Goal: Task Accomplishment & Management: Complete application form

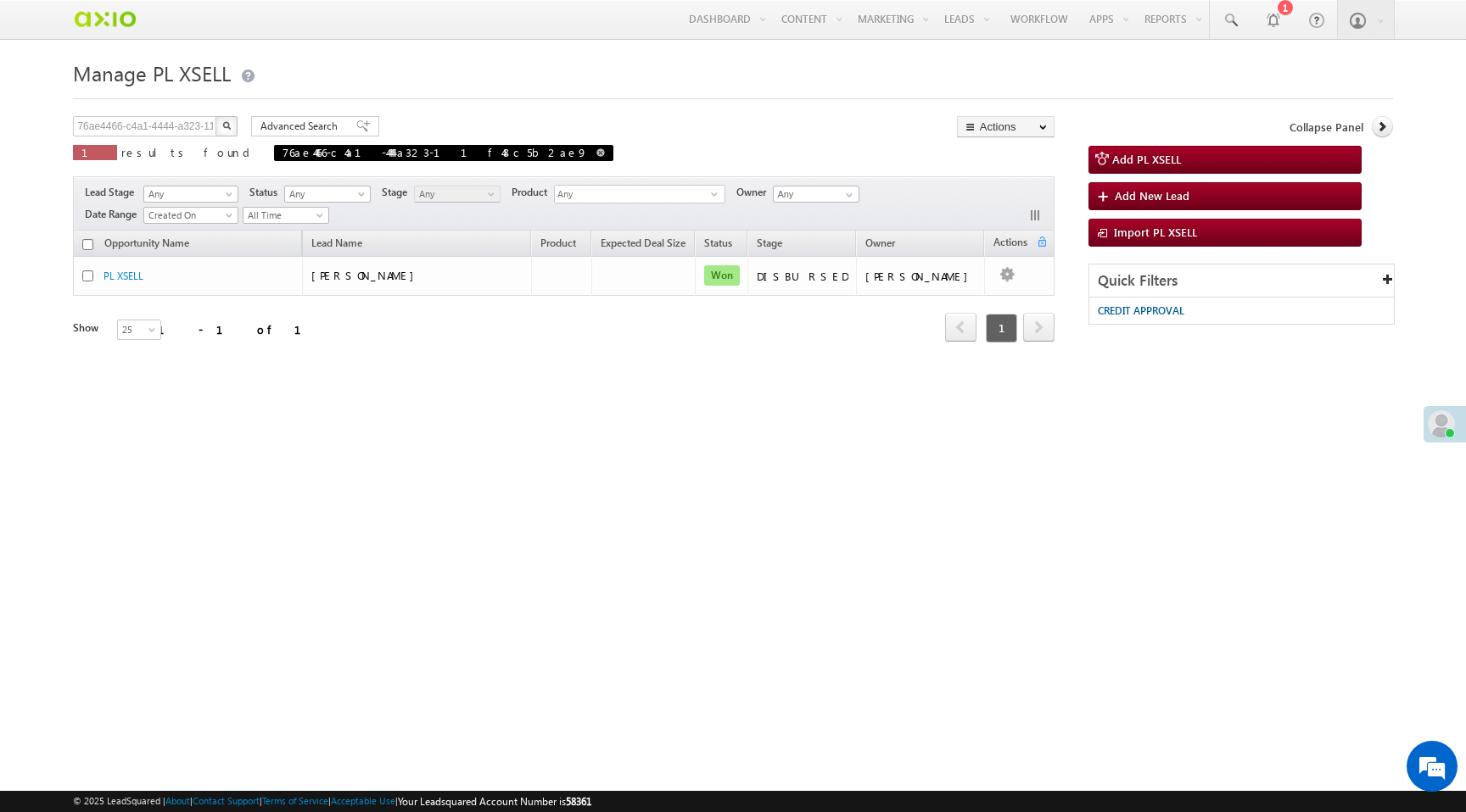
click at [596, 155] on span at bounding box center [600, 152] width 9 height 9
type input "Search PL XSELL"
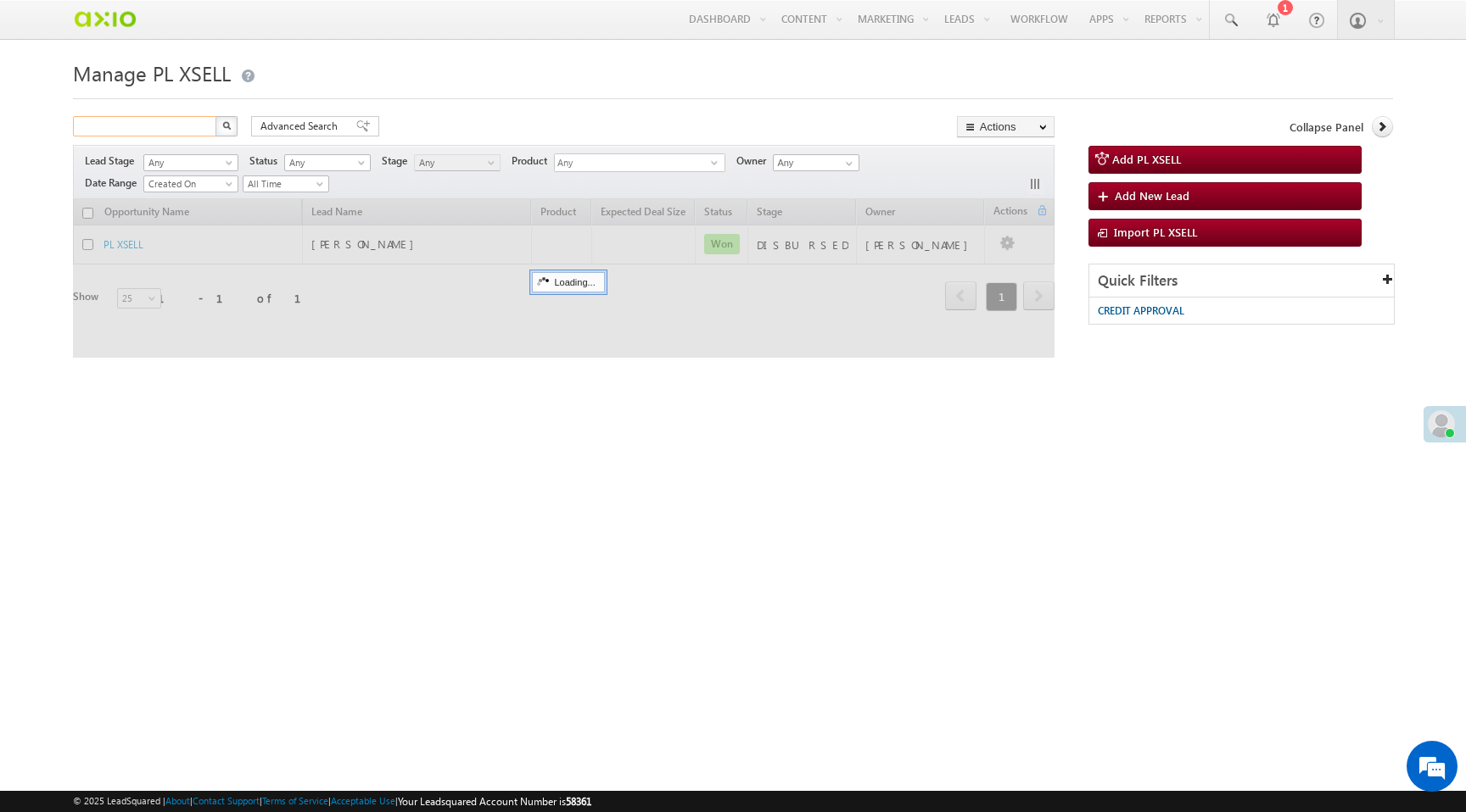
click at [151, 130] on input "text" at bounding box center [145, 126] width 145 height 20
paste input "b830329b-9f8b-4e09-8307-48d4a8978f8d"
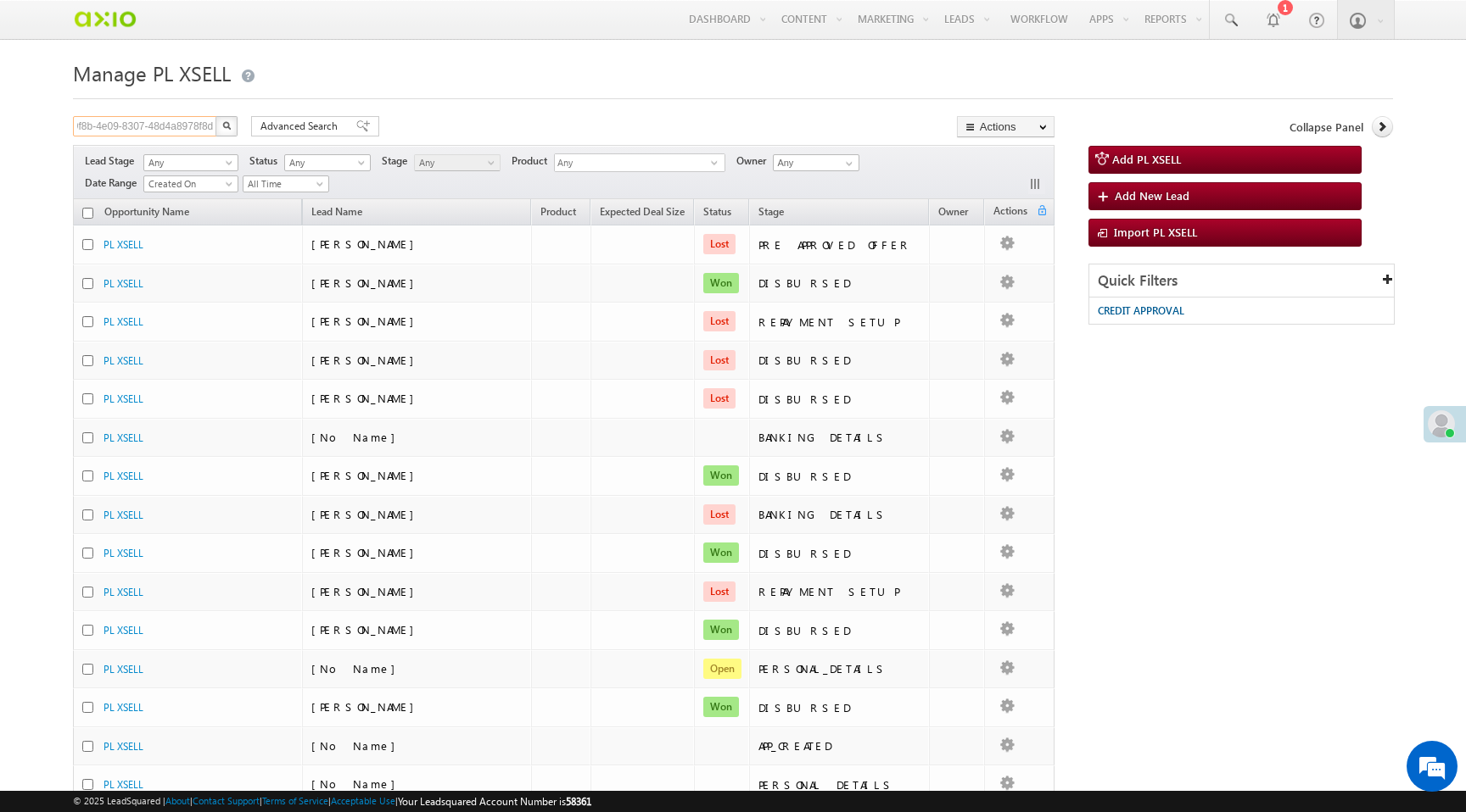
type input "b830329b-9f8b-4e09-8307-48d4a8978f8d"
click at [235, 130] on button "button" at bounding box center [226, 126] width 22 height 20
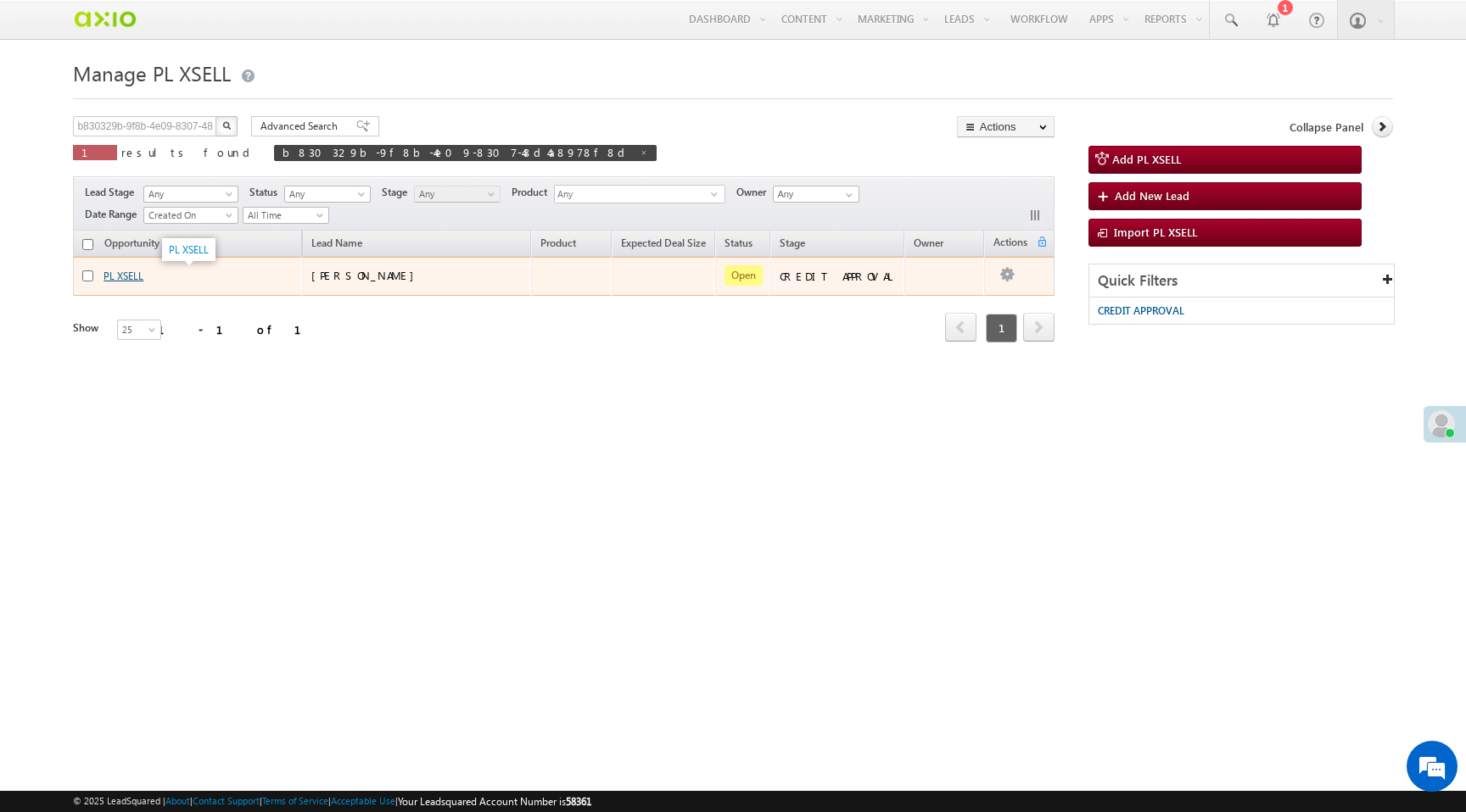
click at [129, 276] on link "PL XSELL" at bounding box center [123, 275] width 40 height 13
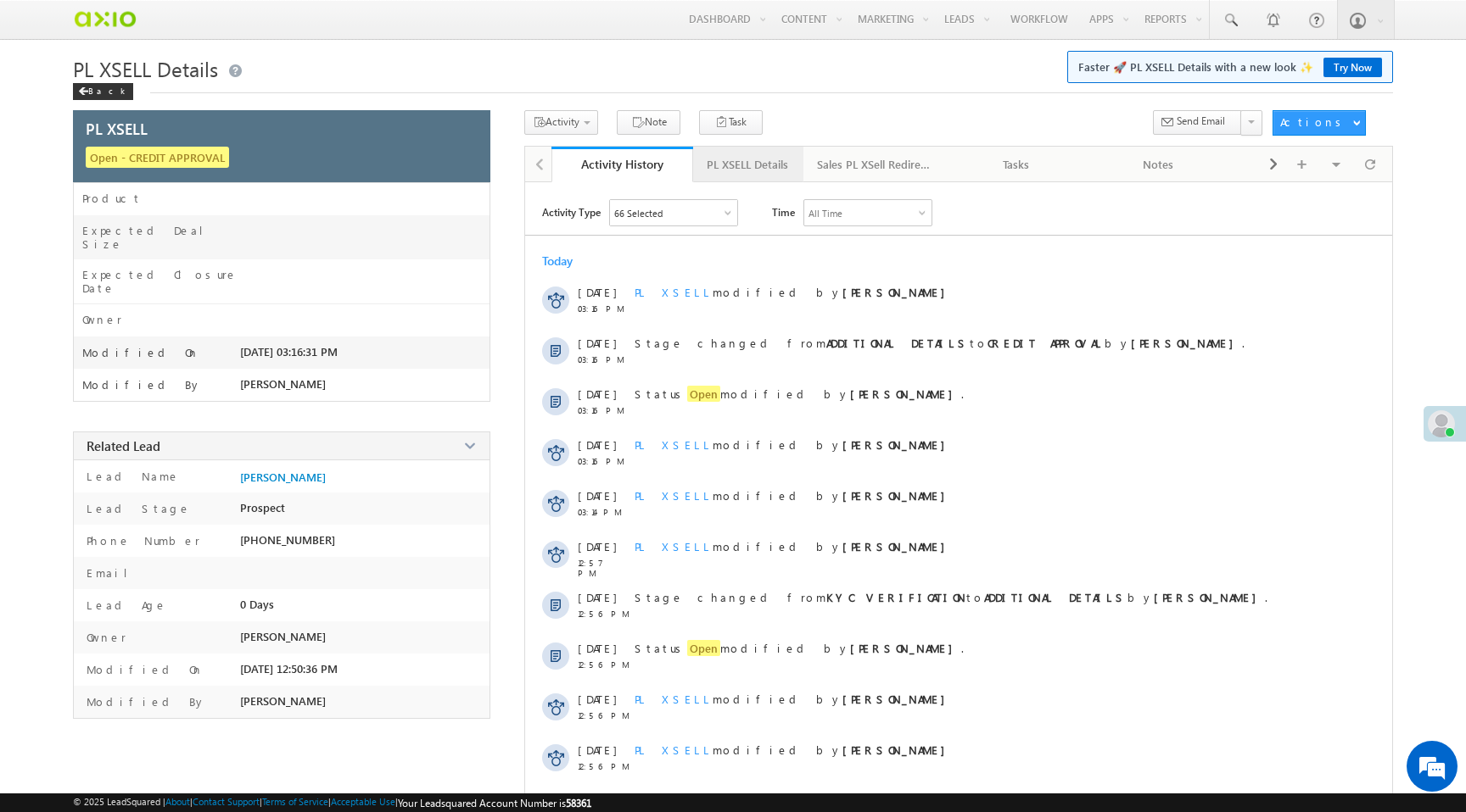
click at [742, 169] on div "PL XSELL Details" at bounding box center [747, 164] width 81 height 20
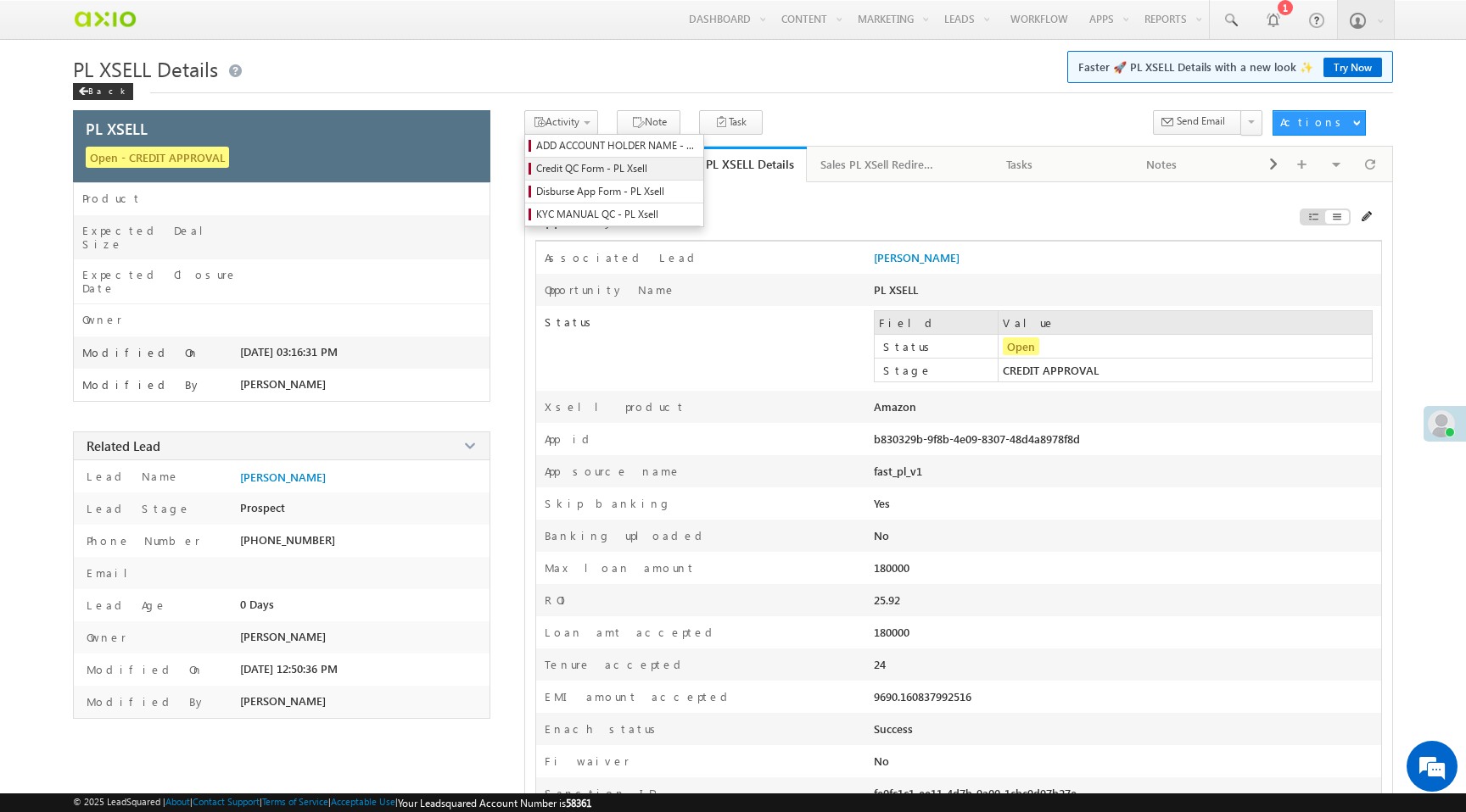
click at [590, 172] on span "Credit QC Form - PL Xsell" at bounding box center [616, 169] width 161 height 16
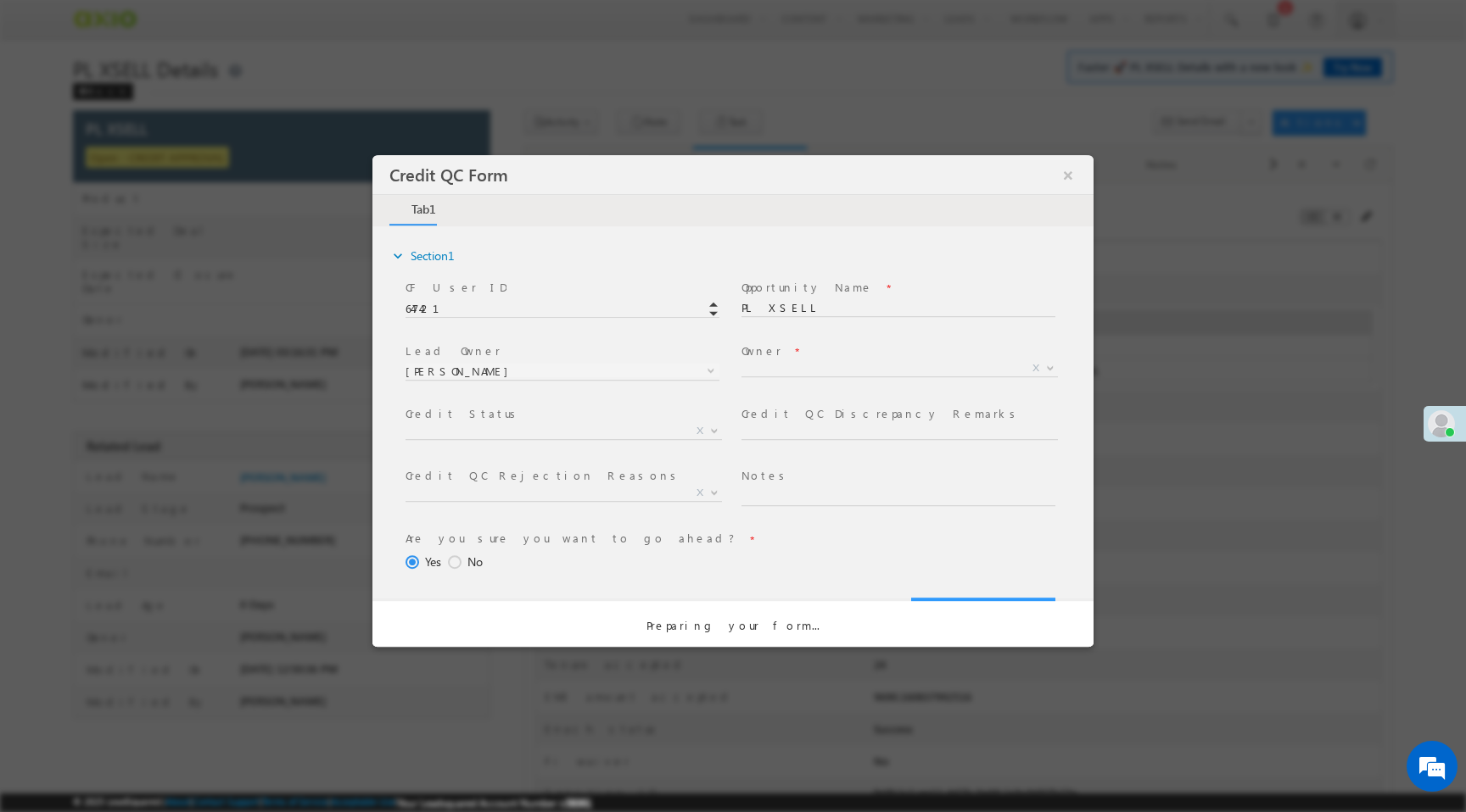
select select "50aed37f-b58e-11ec-8597-0681fe0b10f8"
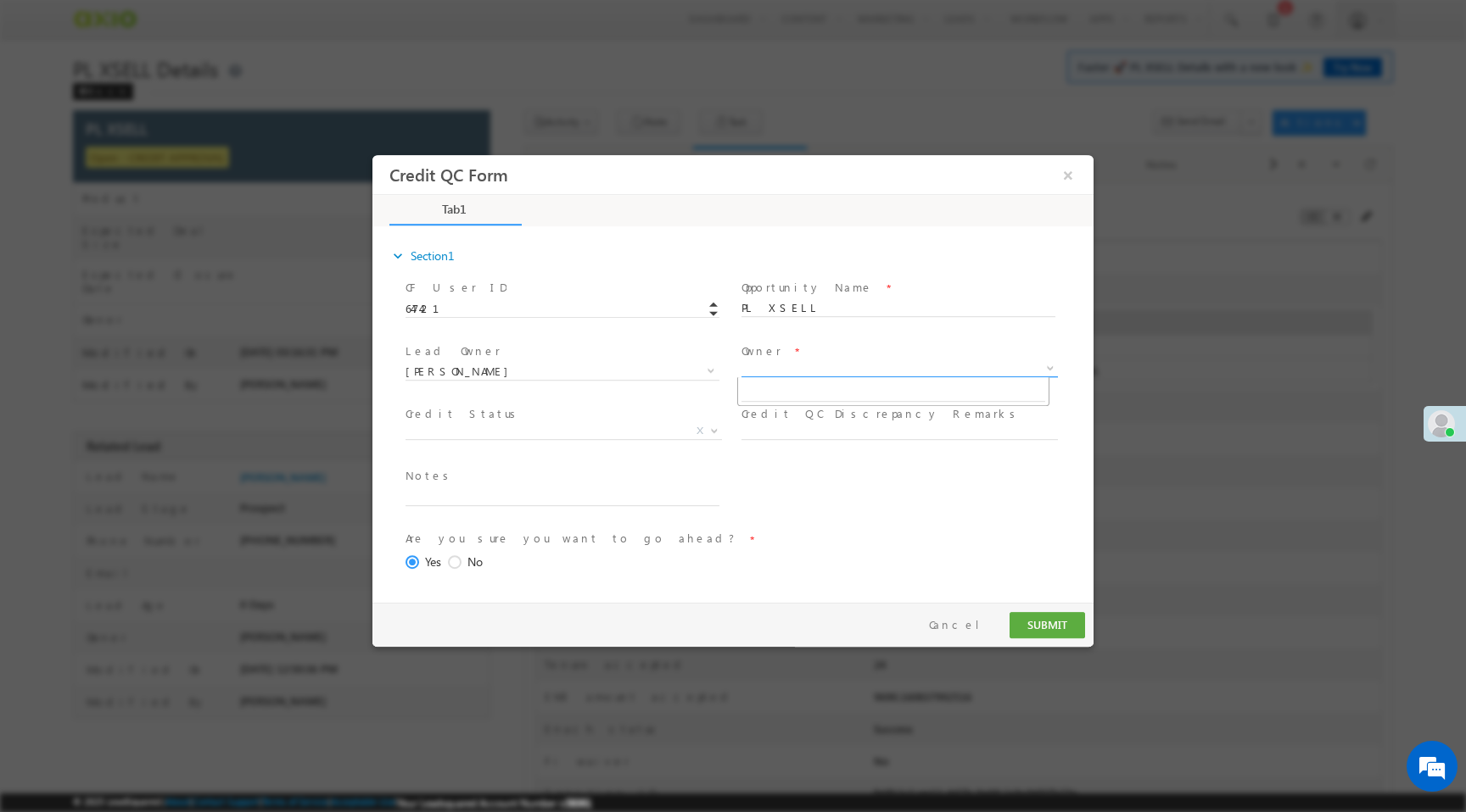
click at [769, 371] on span "X" at bounding box center [899, 368] width 316 height 17
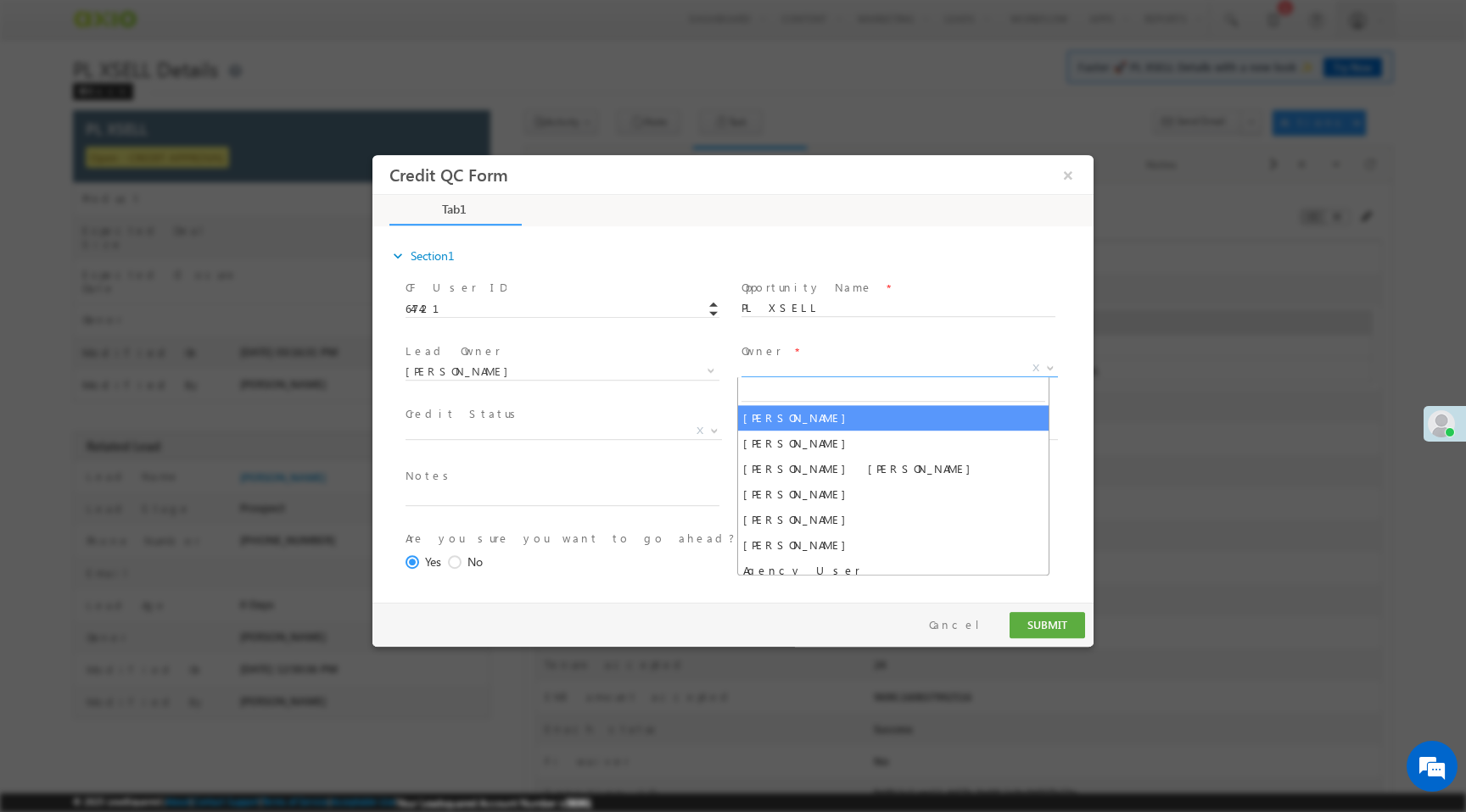
select select "65e28f60-3a0a-11ef-bbd2-0695f51e8b4b"
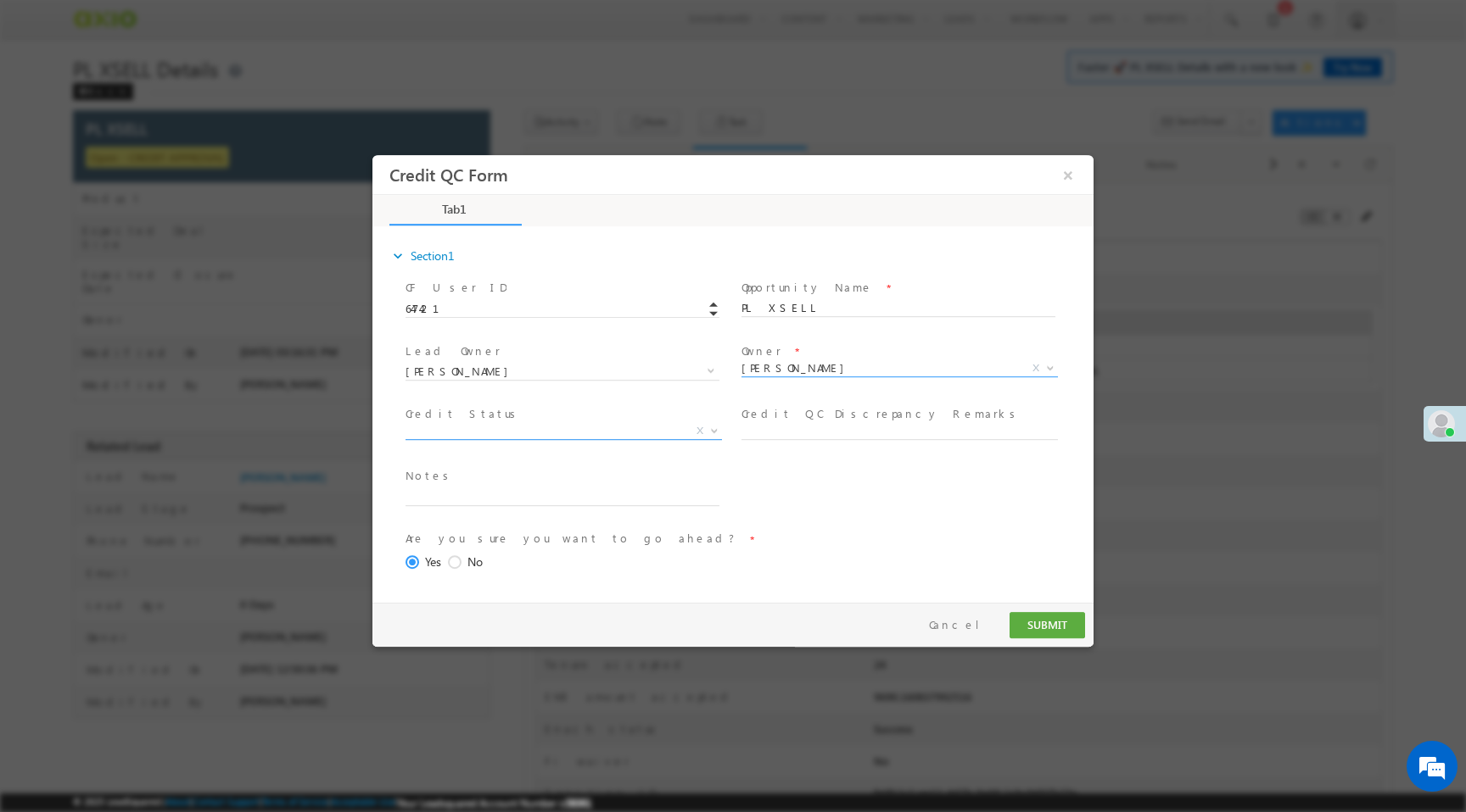
click at [600, 427] on span "X" at bounding box center [563, 431] width 316 height 17
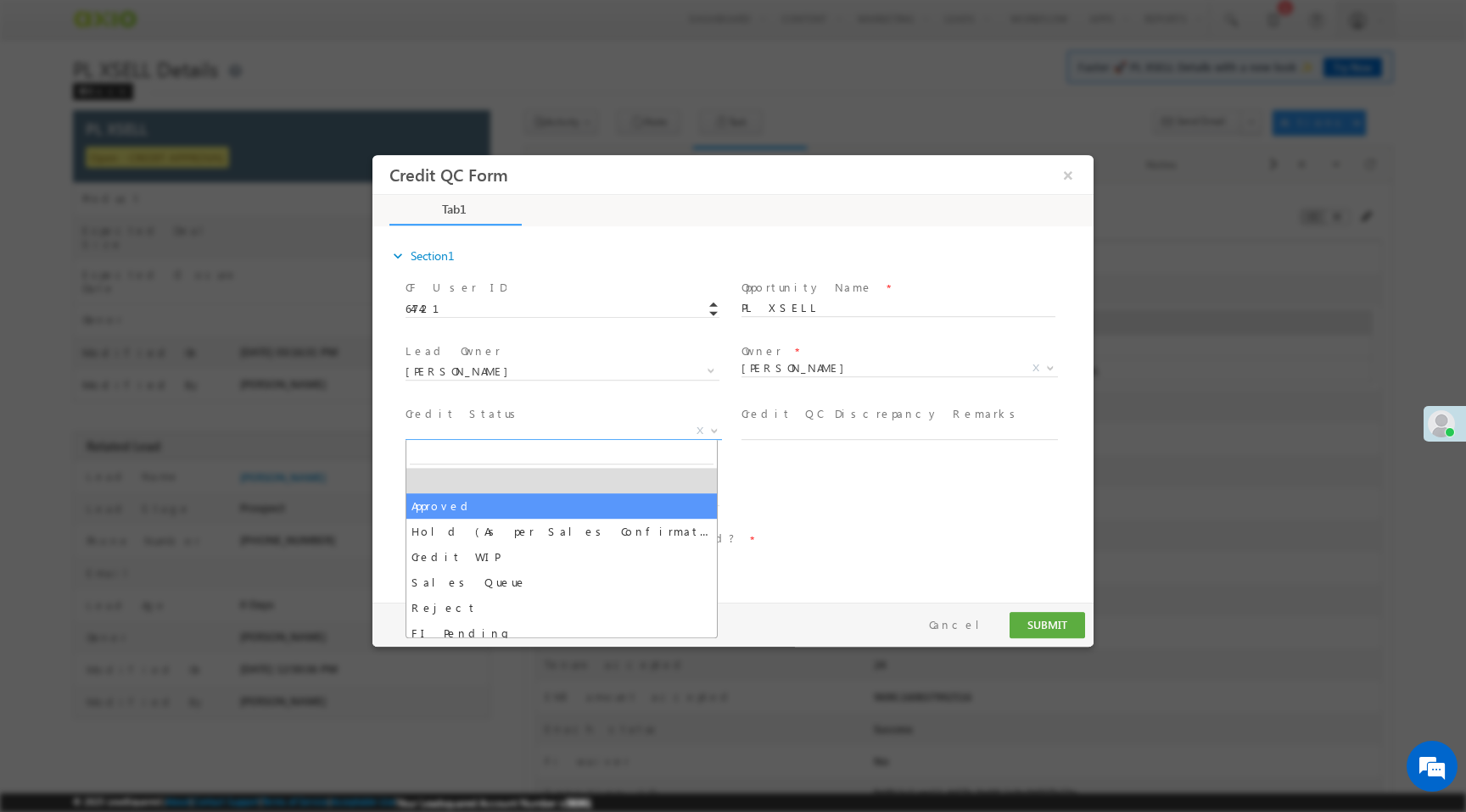
select select "Approved"
select select "NA"
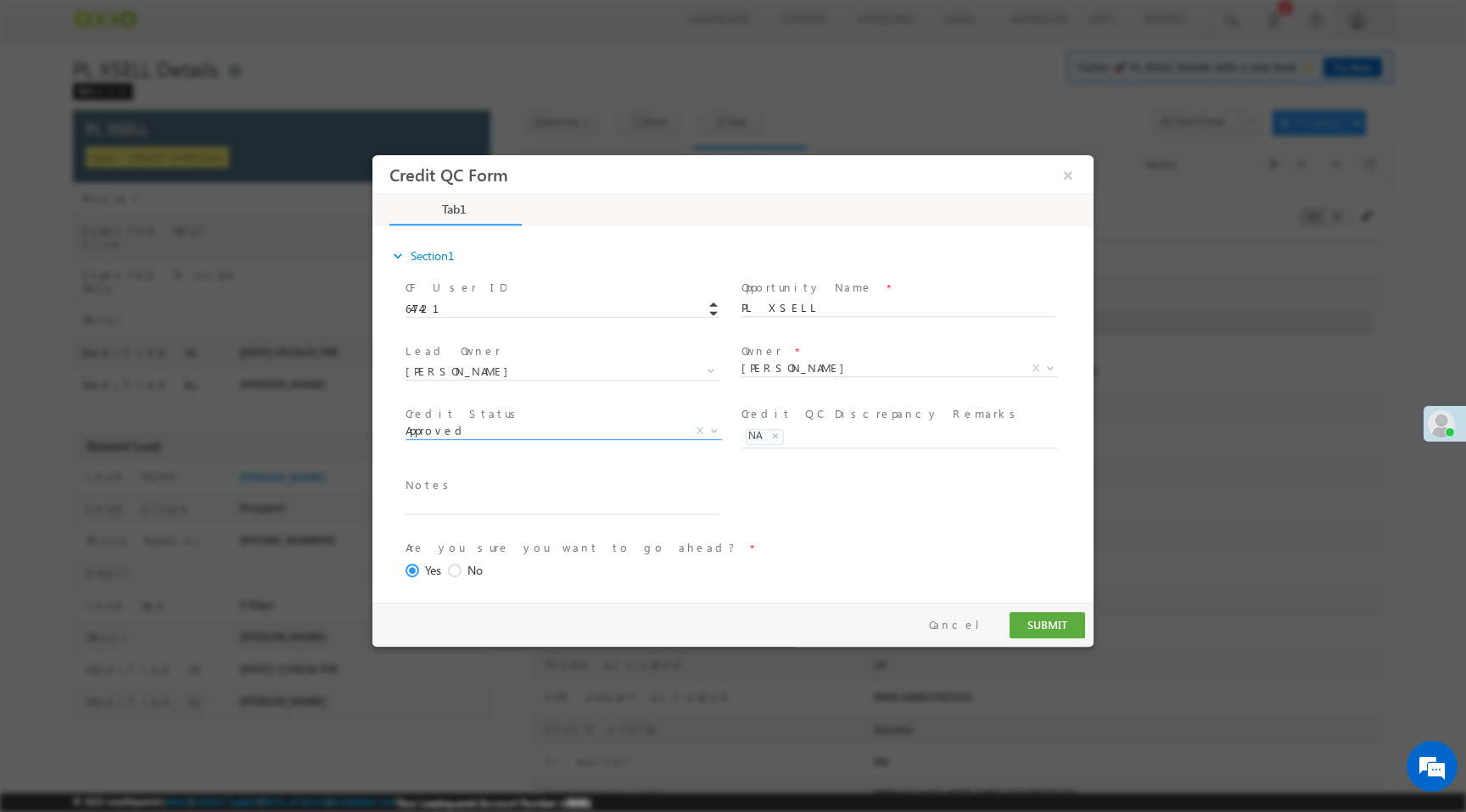
scroll to position [69, 0]
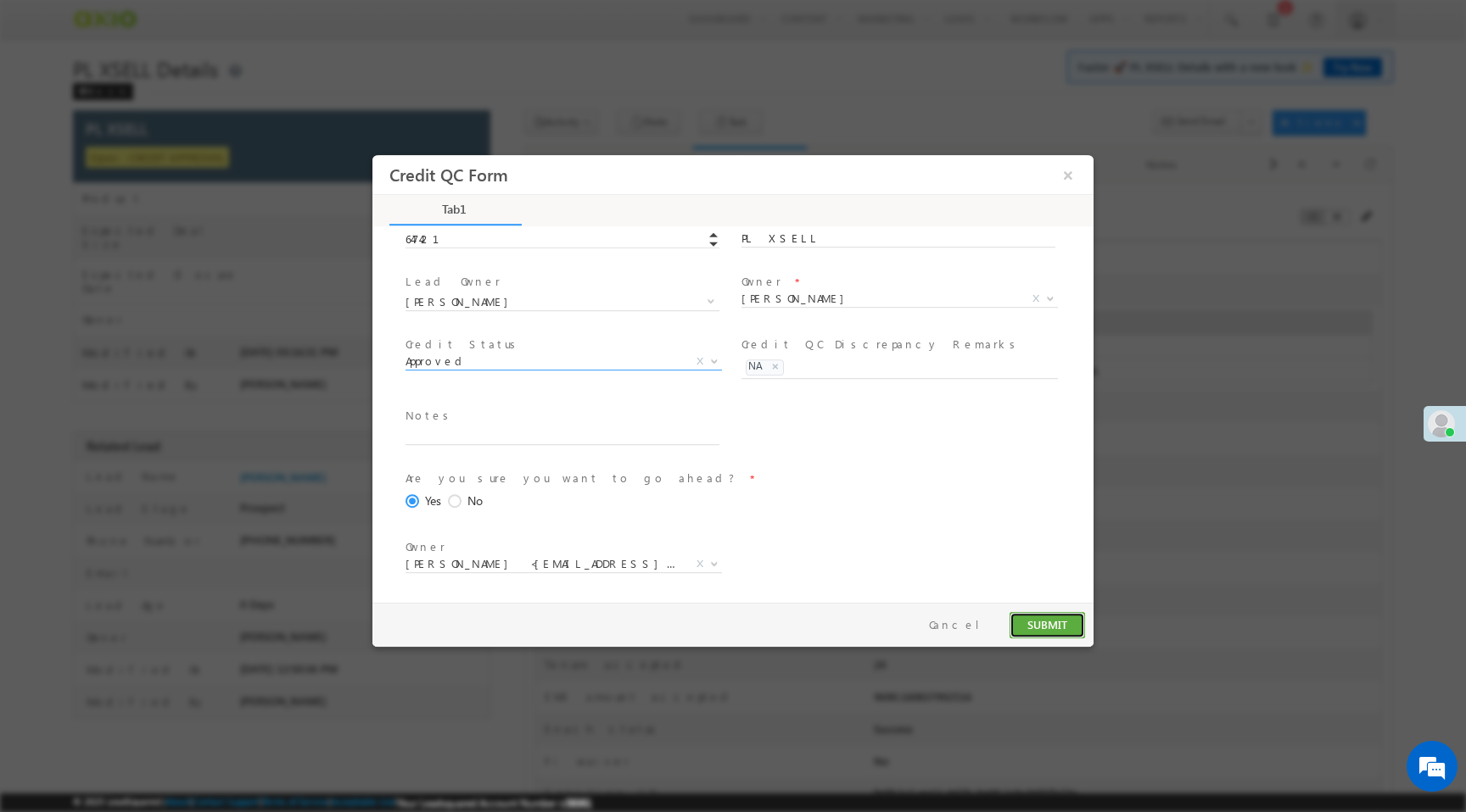
click at [1049, 625] on button "SUBMIT" at bounding box center [1046, 625] width 75 height 26
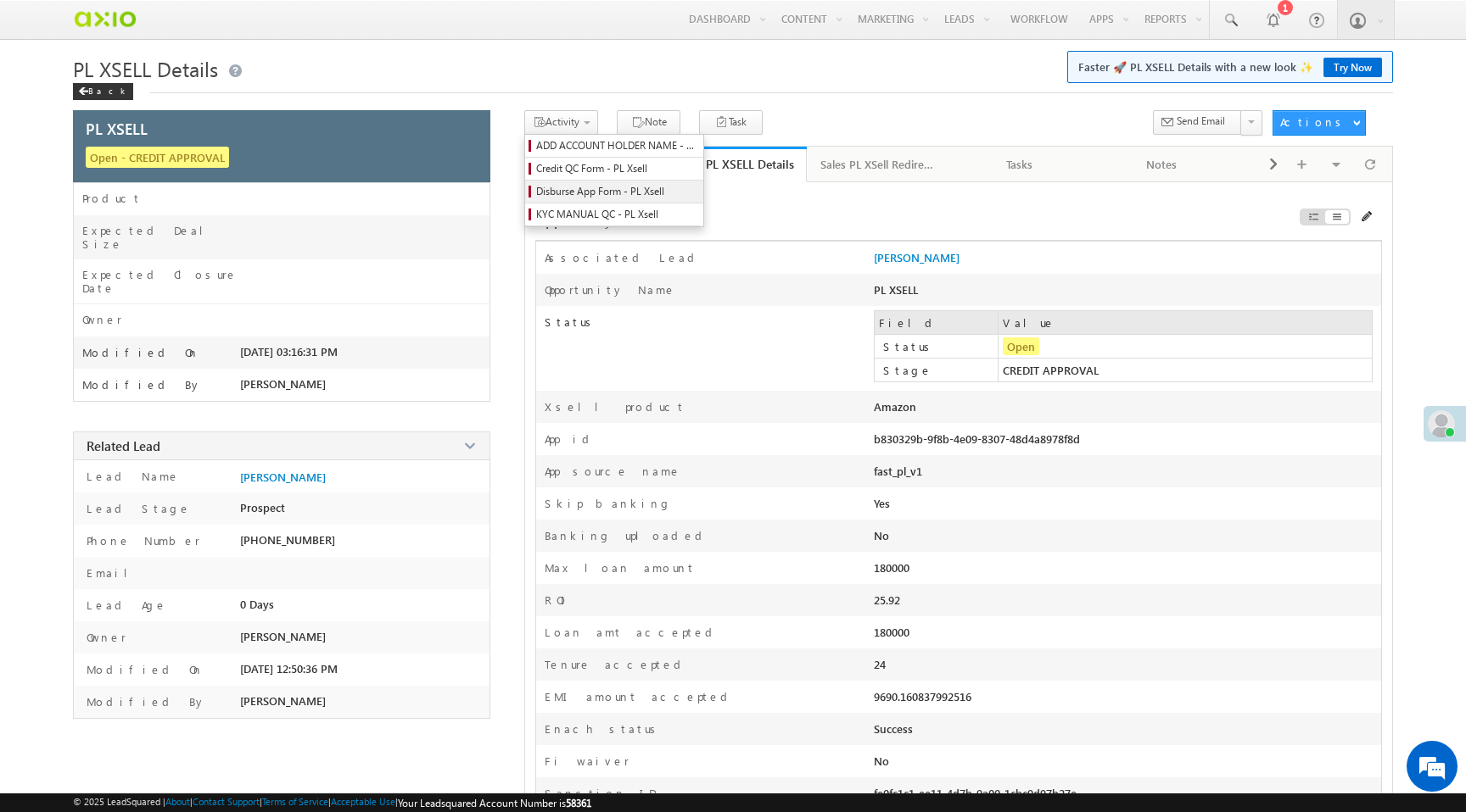
click at [592, 193] on span "Disburse App Form - PL Xsell" at bounding box center [616, 192] width 161 height 16
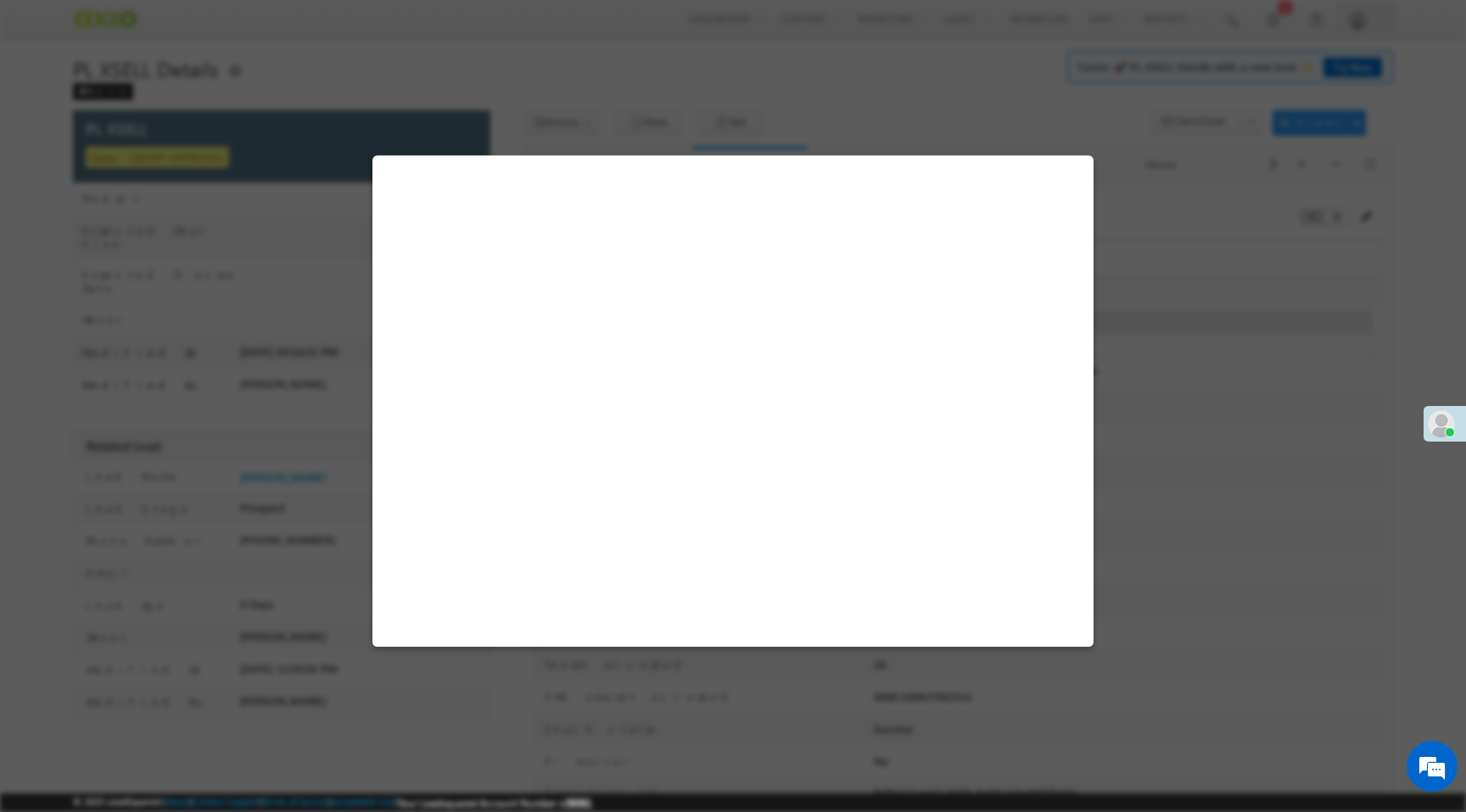
select select "PL XSell Disbursement Initiated"
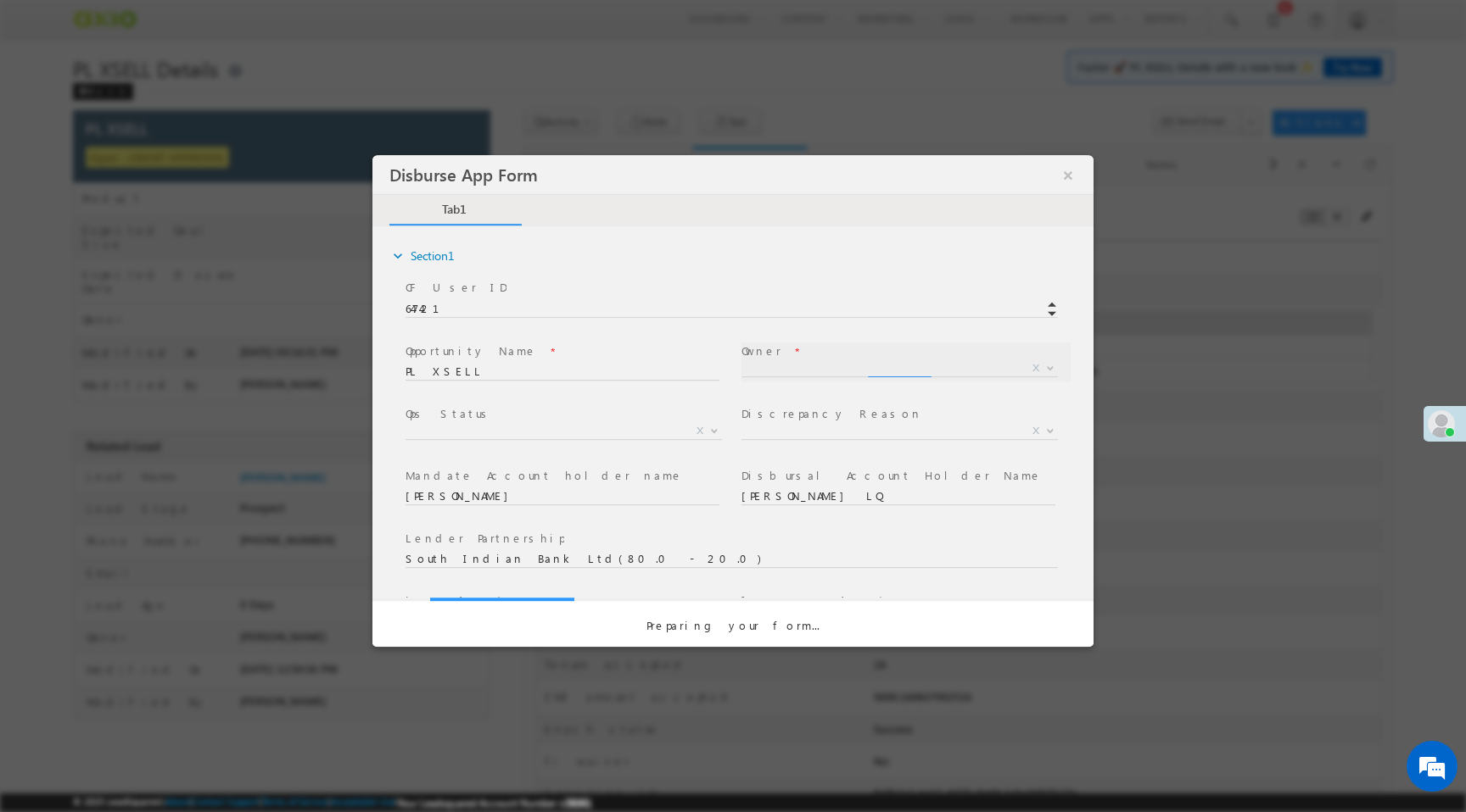
scroll to position [0, 0]
select select "65e28f60-3a0a-11ef-bbd2-0695f51e8b4b"
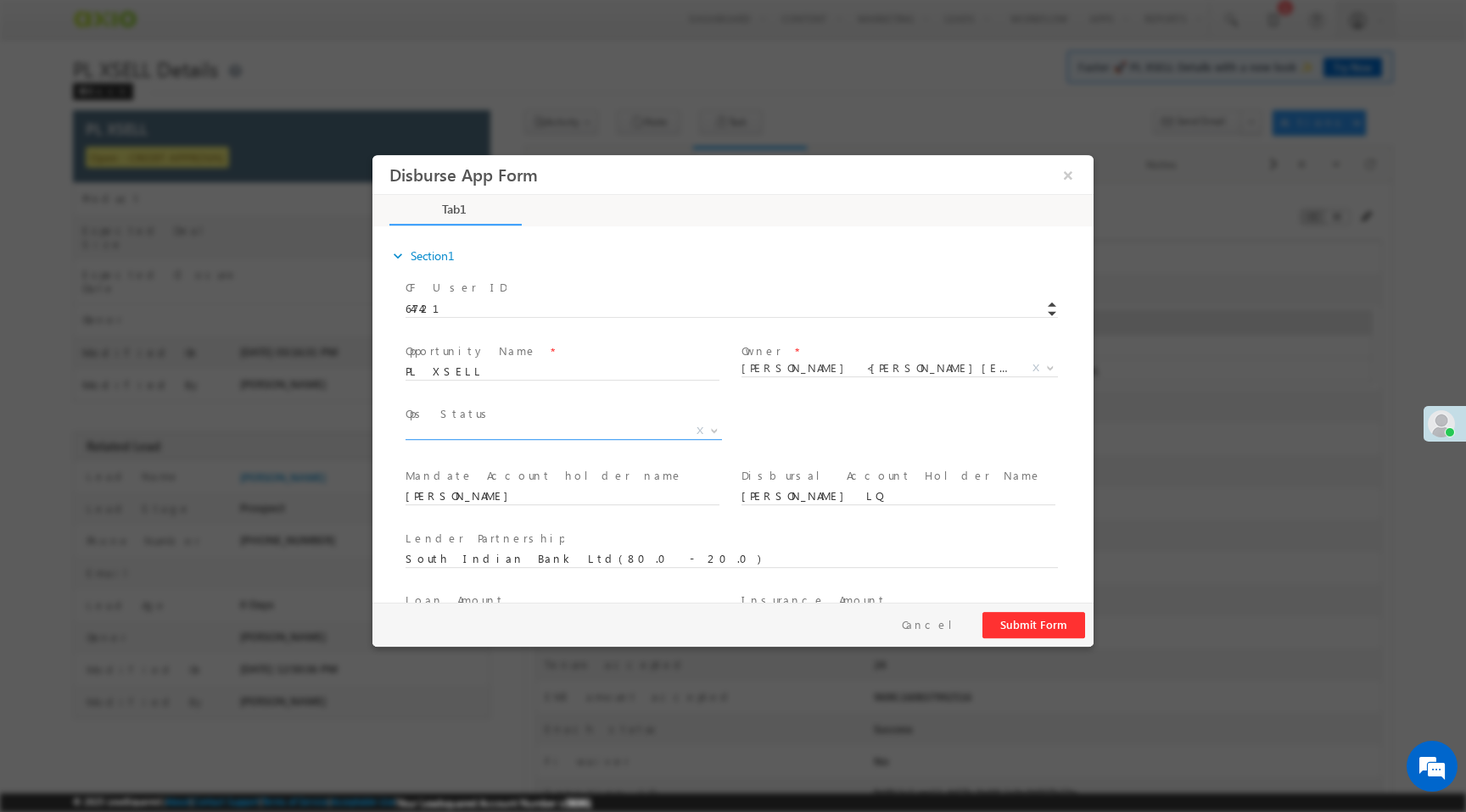
click at [625, 428] on span "X" at bounding box center [563, 431] width 316 height 17
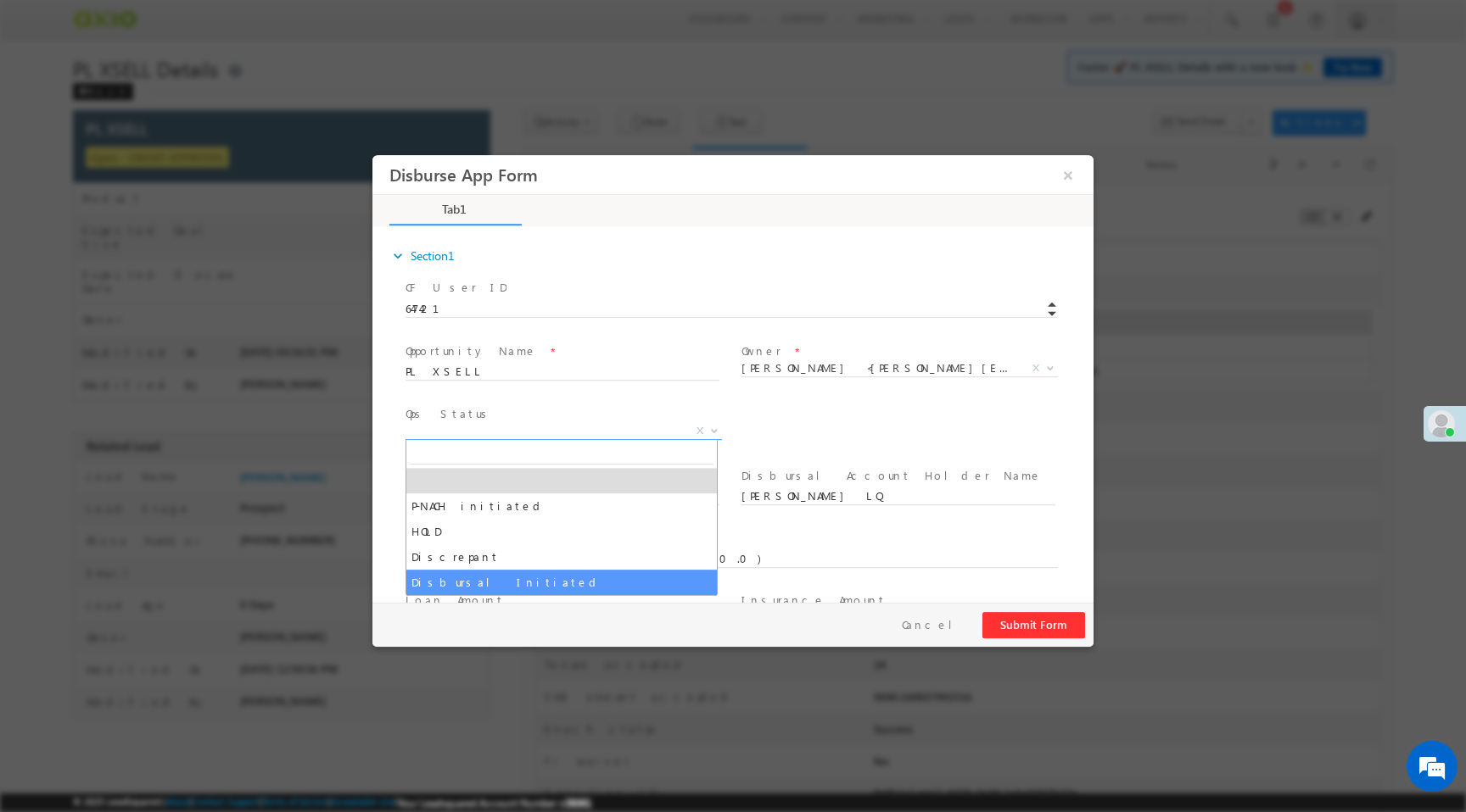
select select "Disbursal Initiated"
select select "NA"
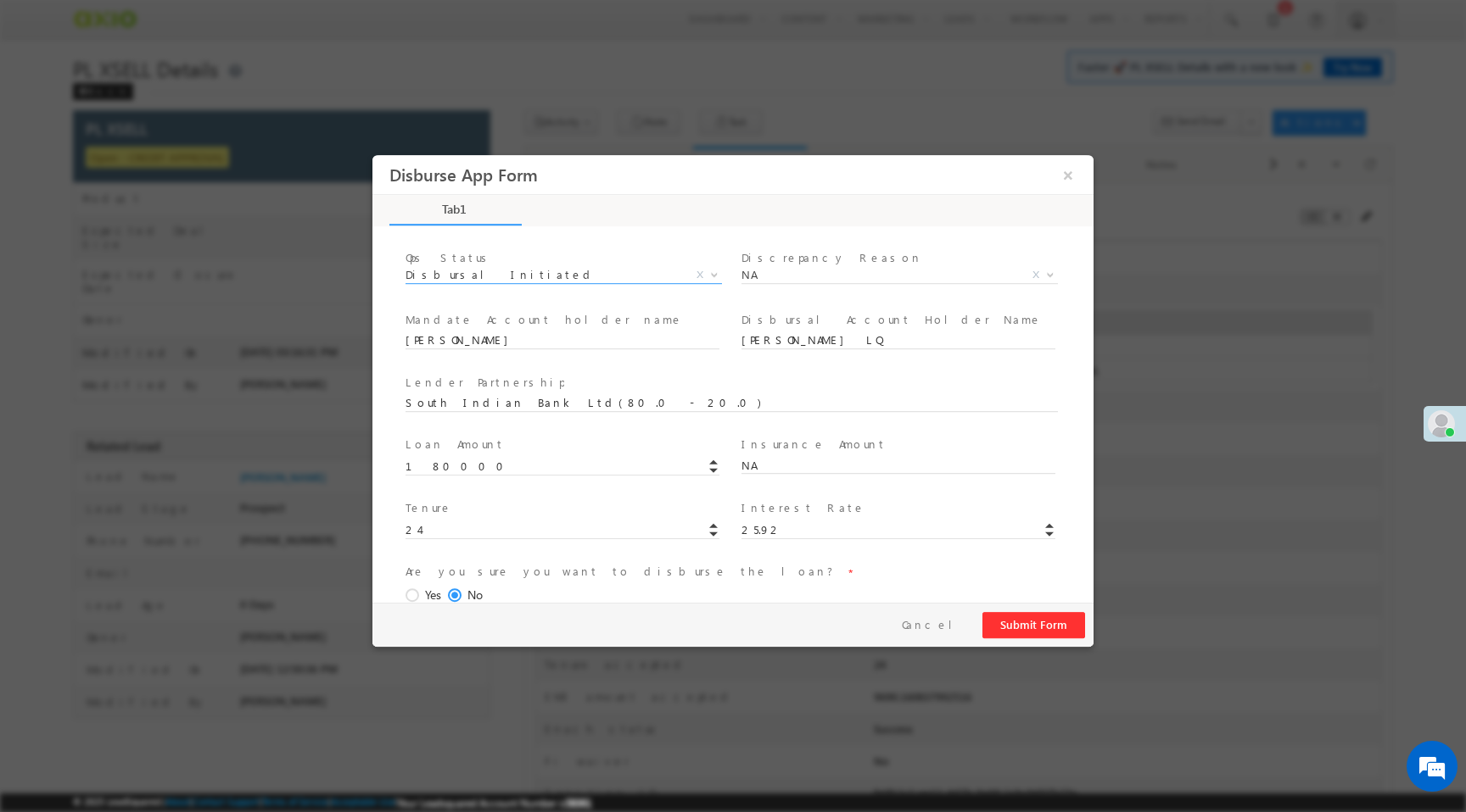
scroll to position [250, 0]
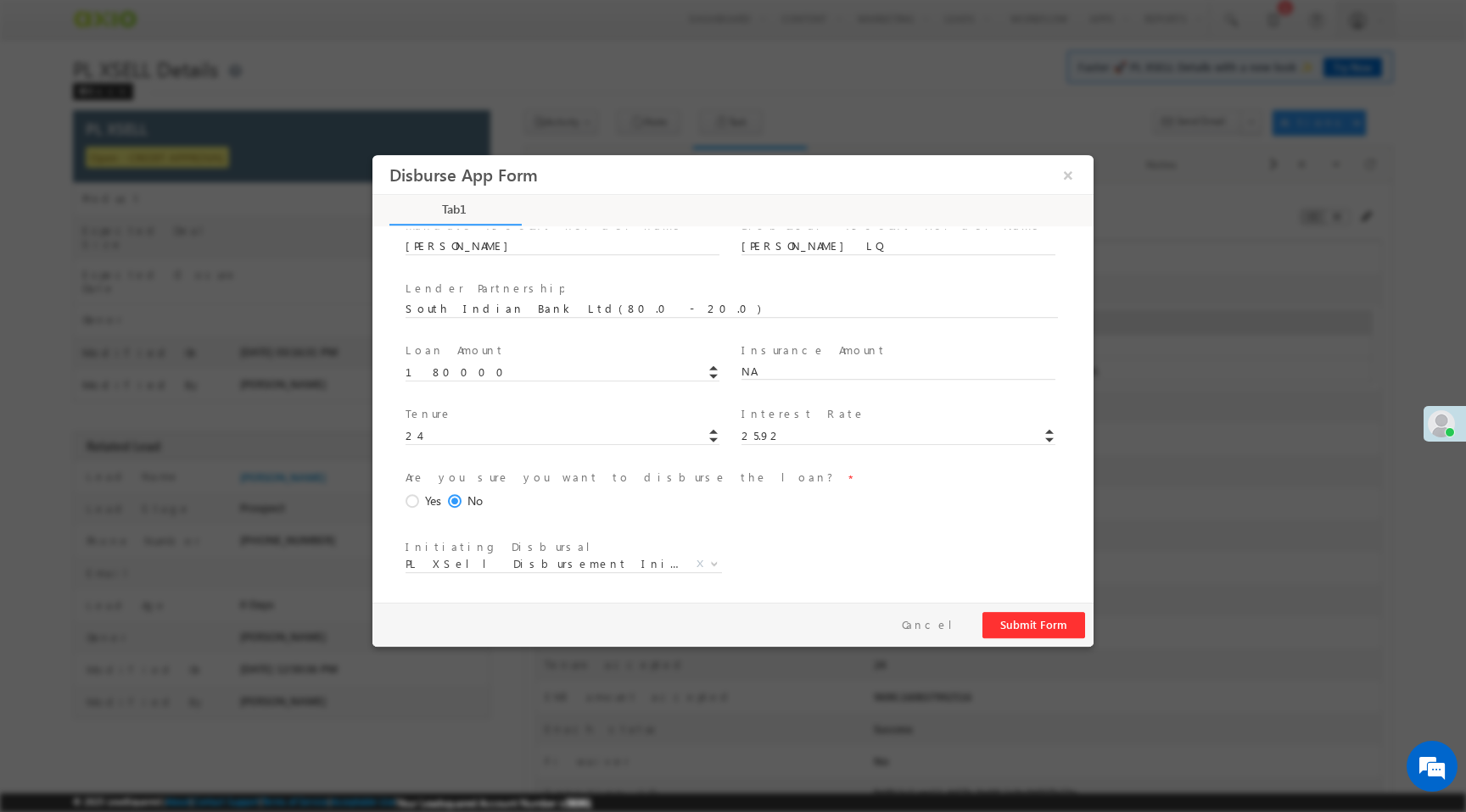
click at [414, 496] on span at bounding box center [414, 503] width 19 height 16
click at [372, 155] on input "Yes" at bounding box center [372, 155] width 0 height 0
click at [1013, 636] on button "Submit Form" at bounding box center [1033, 625] width 102 height 26
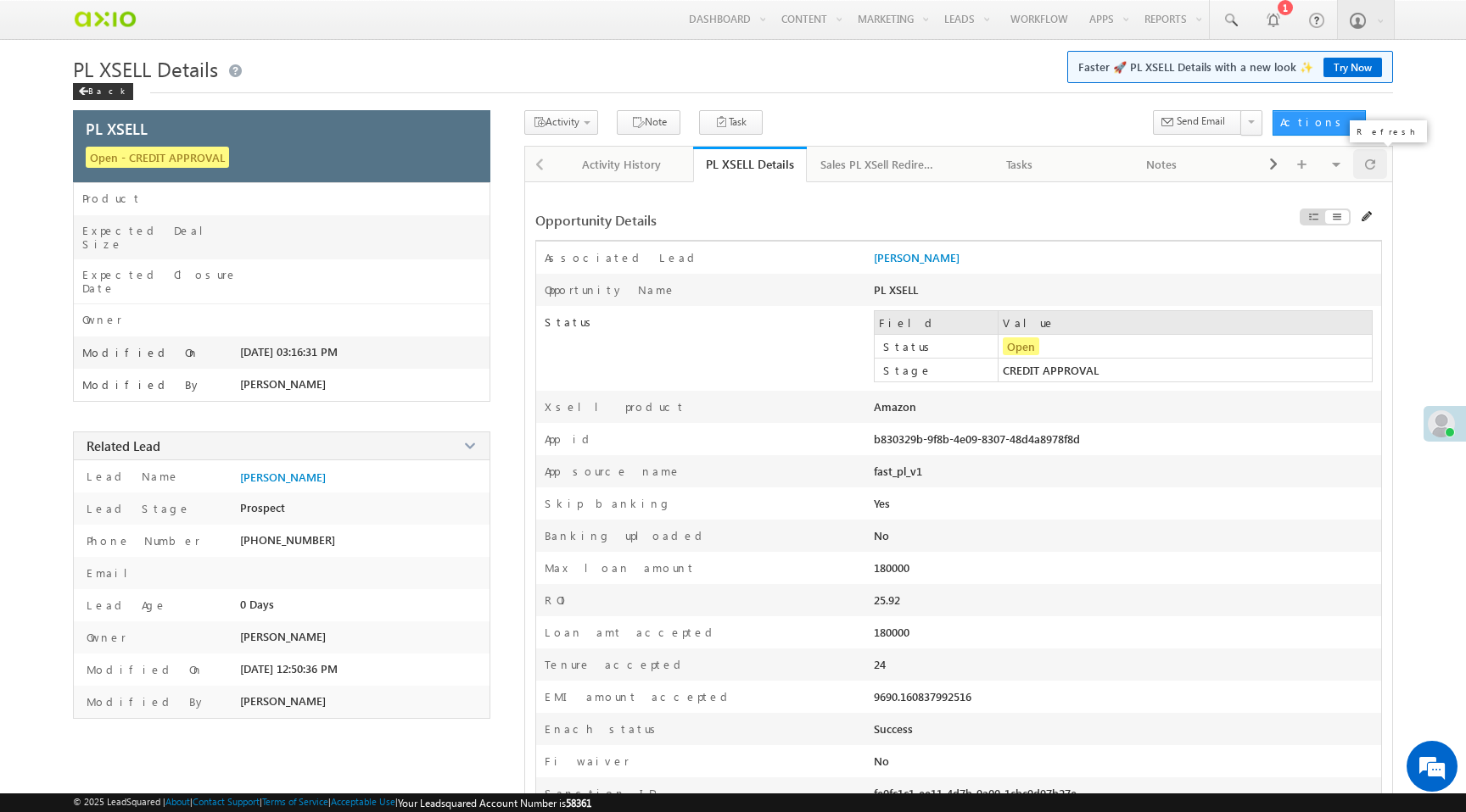
click at [1373, 175] on span at bounding box center [1369, 164] width 10 height 29
